Goal: Task Accomplishment & Management: Use online tool/utility

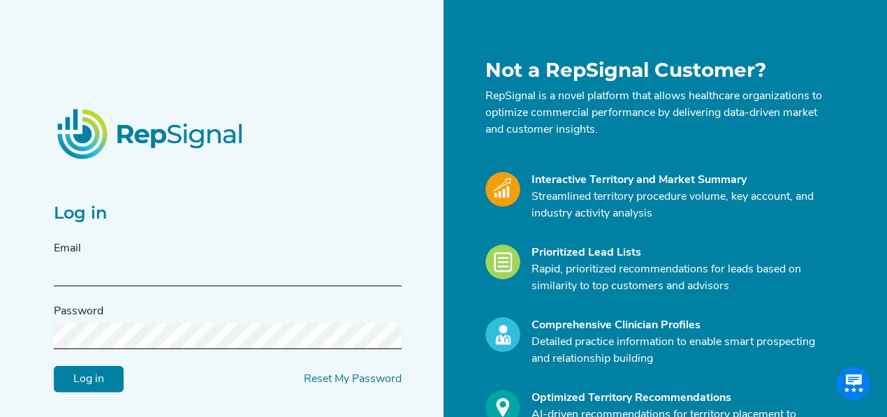
click at [67, 271] on input "text" at bounding box center [228, 274] width 348 height 26
type input "[PERSON_NAME][EMAIL_ADDRESS][DOMAIN_NAME]"
click at [54, 366] on input "Log in" at bounding box center [89, 379] width 70 height 27
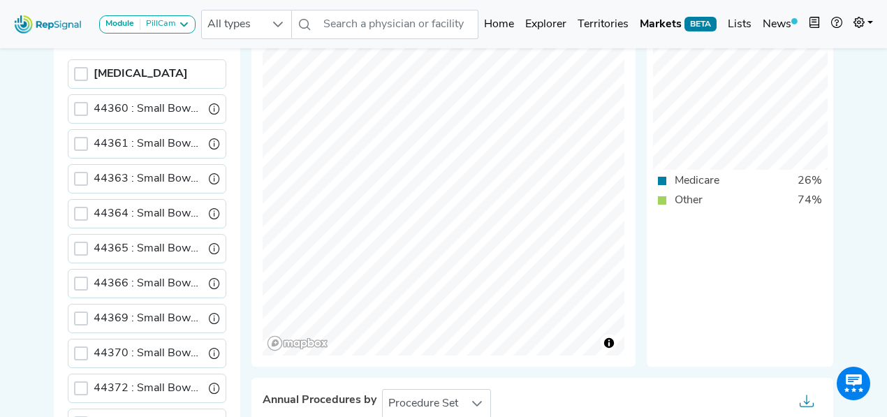
scroll to position [93, 0]
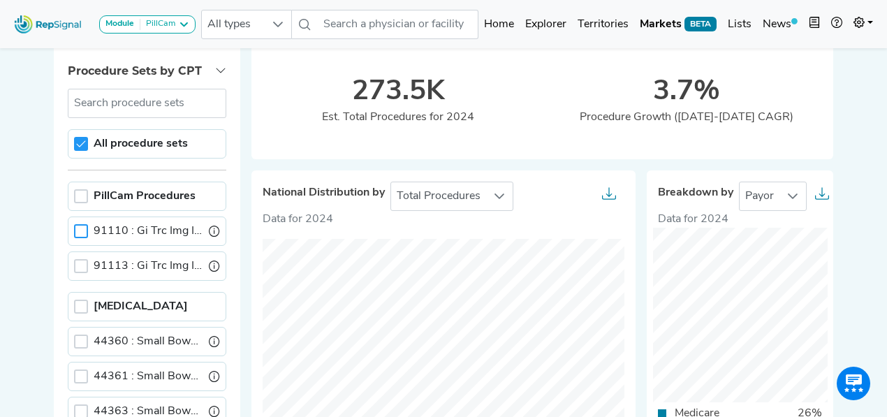
click at [82, 232] on div at bounding box center [81, 231] width 14 height 14
click at [85, 229] on icon at bounding box center [81, 231] width 10 height 10
click at [84, 261] on div at bounding box center [81, 266] width 14 height 14
click at [80, 229] on div at bounding box center [81, 231] width 14 height 14
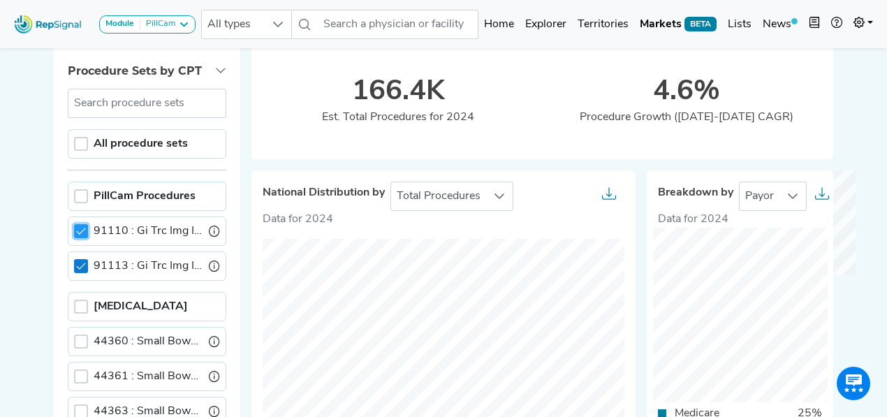
click at [82, 266] on icon at bounding box center [81, 266] width 10 height 10
click at [82, 224] on div at bounding box center [81, 231] width 14 height 14
click at [82, 264] on div at bounding box center [81, 266] width 14 height 14
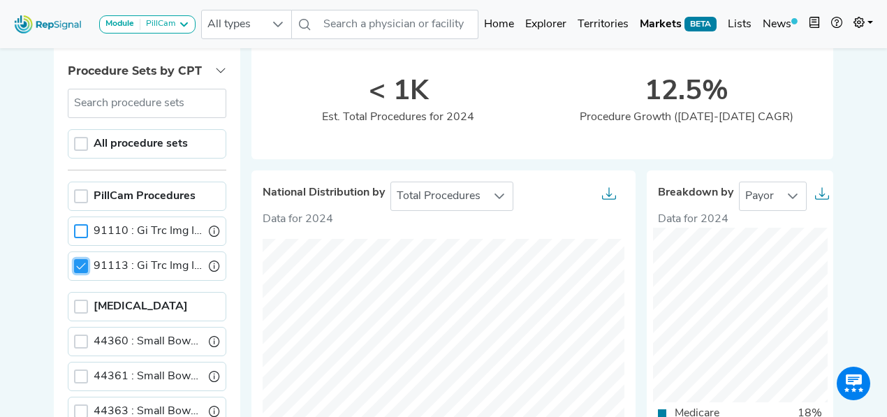
click at [82, 232] on div at bounding box center [81, 231] width 14 height 14
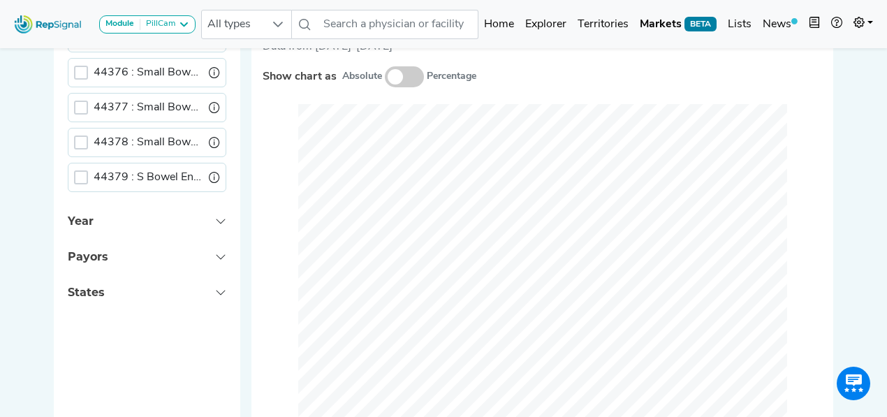
scroll to position [699, 0]
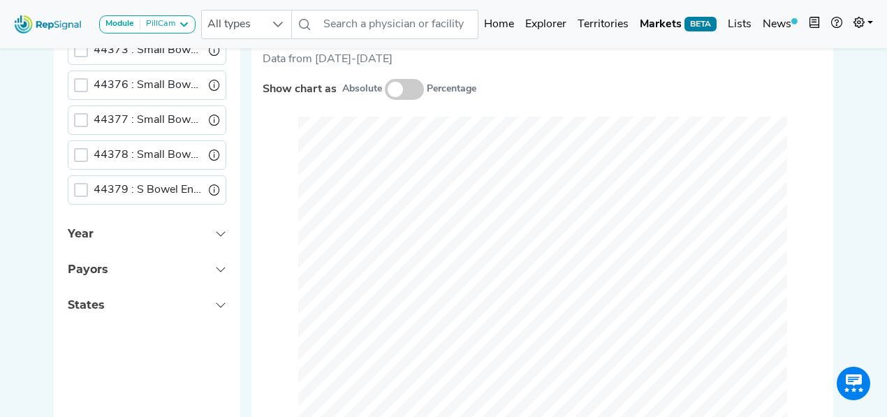
click at [389, 89] on span at bounding box center [404, 89] width 39 height 21
click at [385, 90] on input "checkbox" at bounding box center [385, 90] width 0 height 0
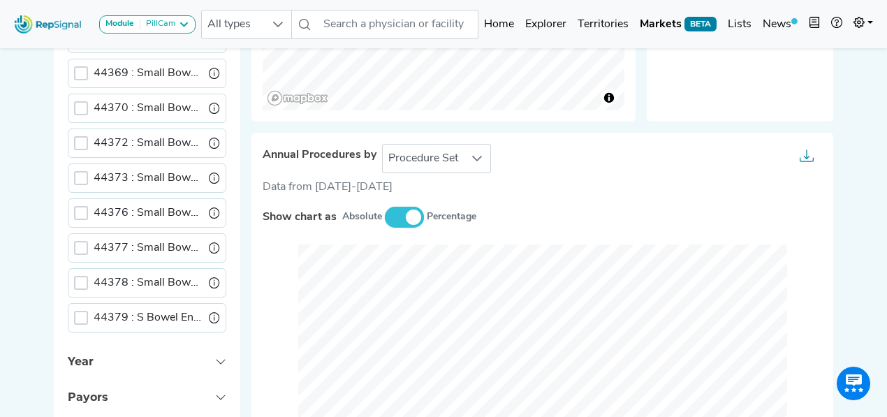
scroll to position [559, 0]
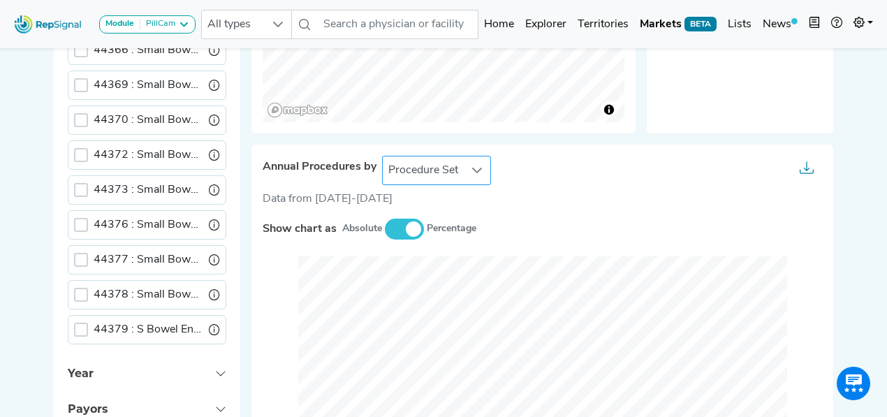
click at [465, 175] on div at bounding box center [477, 171] width 27 height 28
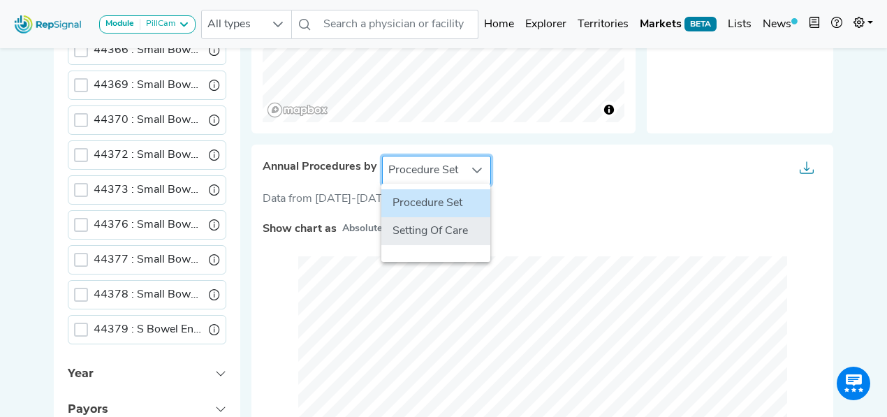
click at [437, 232] on li "Setting Of Care" at bounding box center [436, 231] width 109 height 28
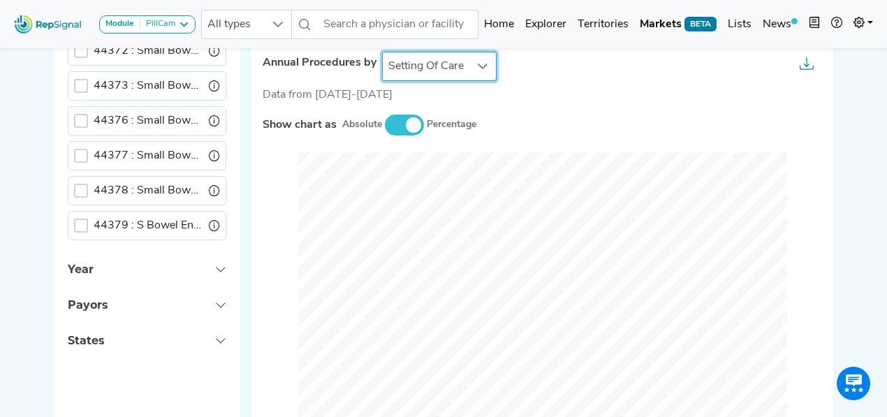
scroll to position [699, 7]
